Goal: Transaction & Acquisition: Obtain resource

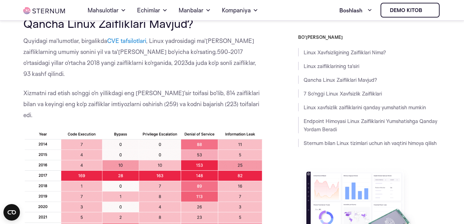
scroll to position [442, 0]
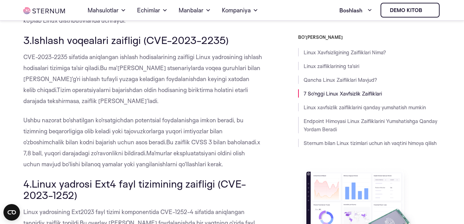
scroll to position [1095, 0]
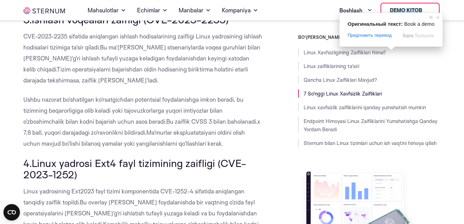
click at [391, 10] on ya-tr-span "Demo kitob" at bounding box center [406, 10] width 32 height 5
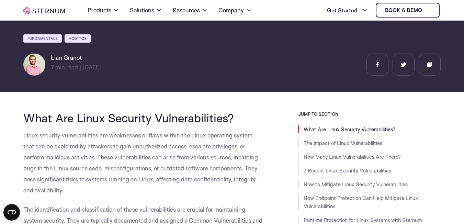
scroll to position [115, 0]
